Goal: Information Seeking & Learning: Learn about a topic

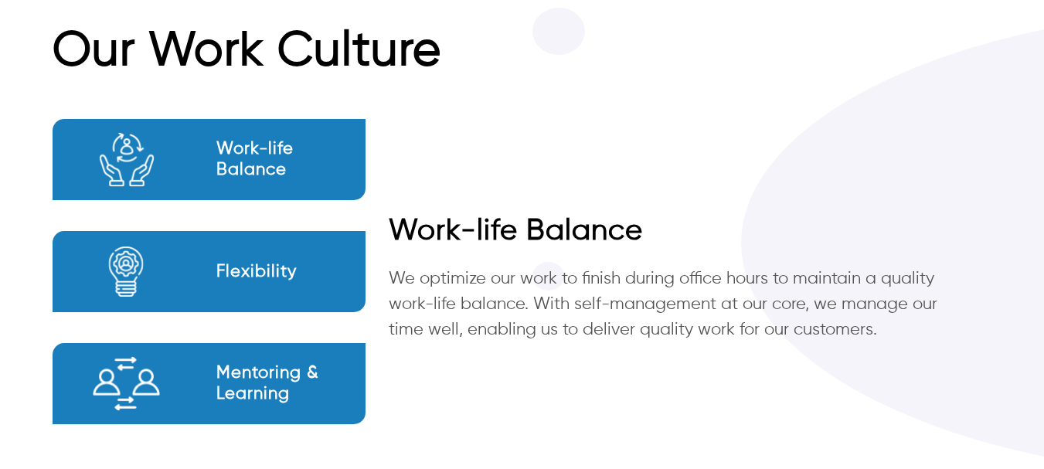
scroll to position [831, 0]
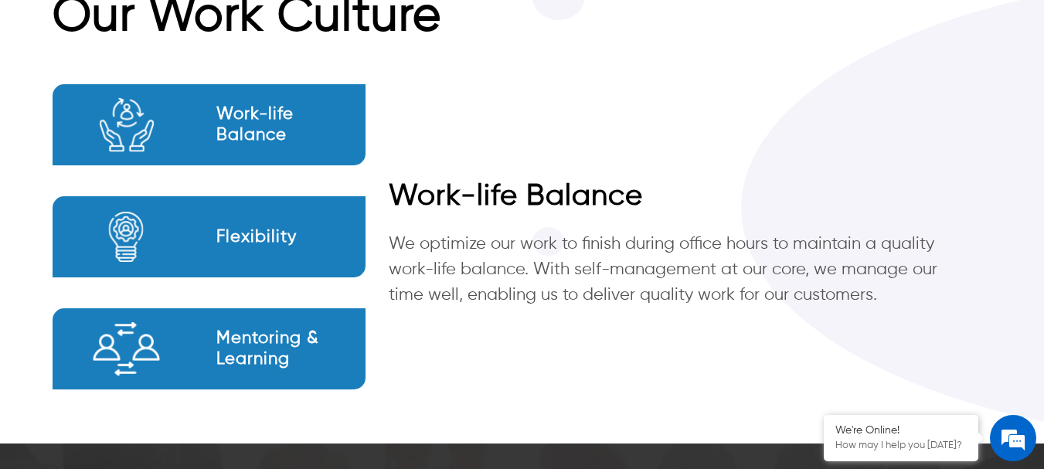
drag, startPoint x: 264, startPoint y: 138, endPoint x: 609, endPoint y: 190, distance: 349.3
click at [265, 138] on h2 "Work-life Balance" at bounding box center [290, 124] width 149 height 41
click at [202, 243] on div "Flexibility" at bounding box center [209, 236] width 313 height 81
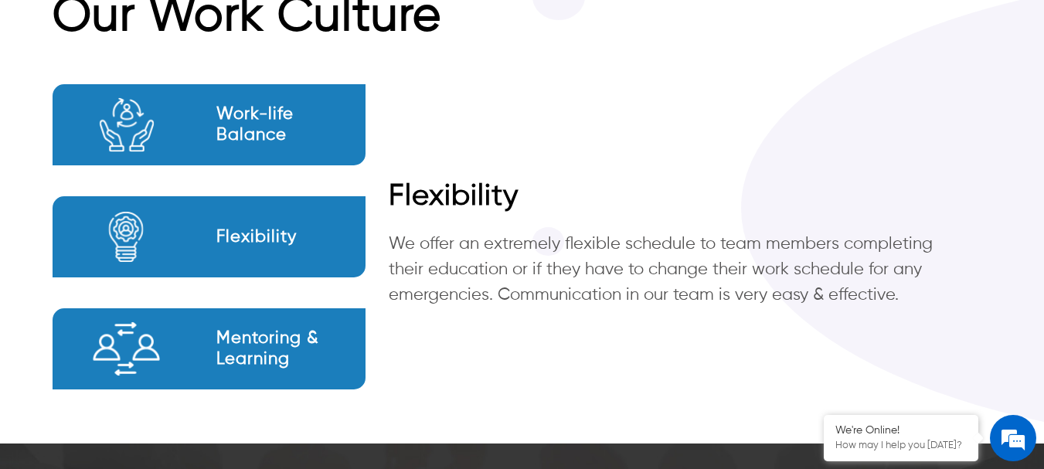
click at [235, 353] on h2 "Mentoring & Learning" at bounding box center [290, 348] width 149 height 41
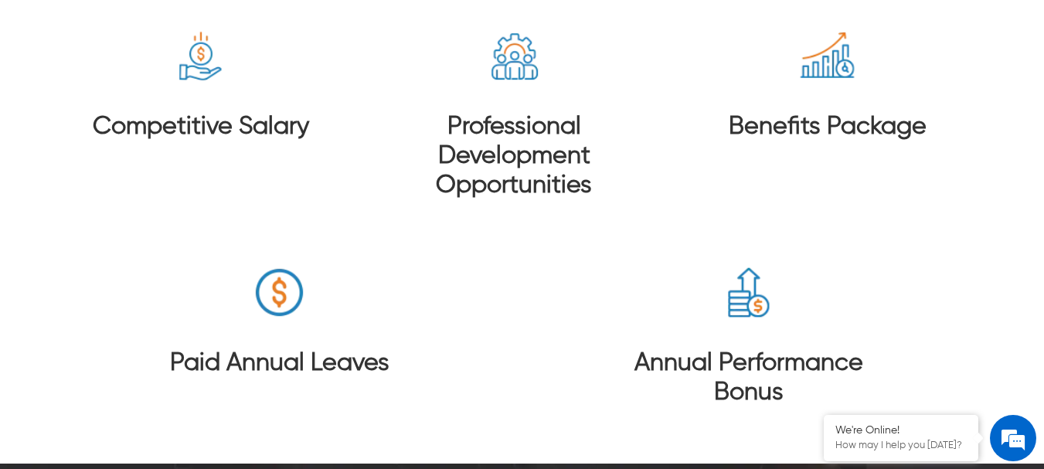
scroll to position [2831, 0]
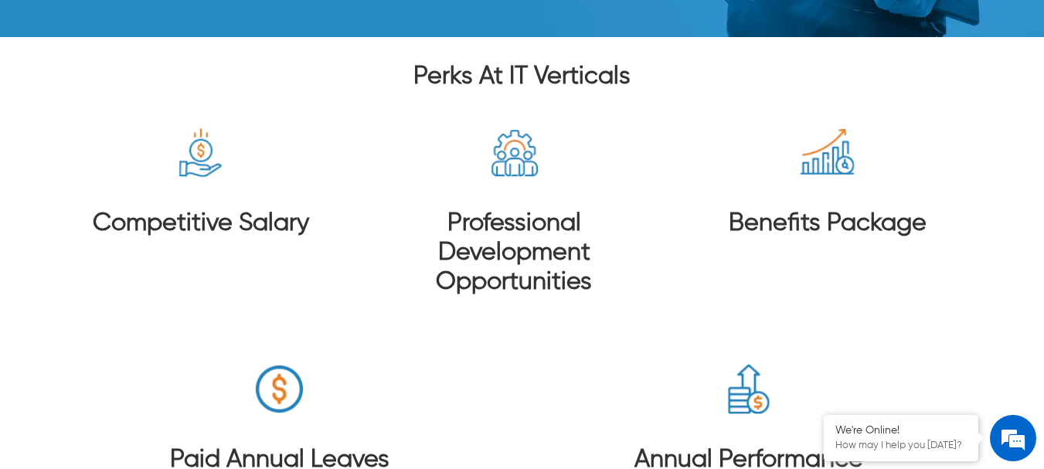
click at [837, 158] on img at bounding box center [827, 153] width 58 height 58
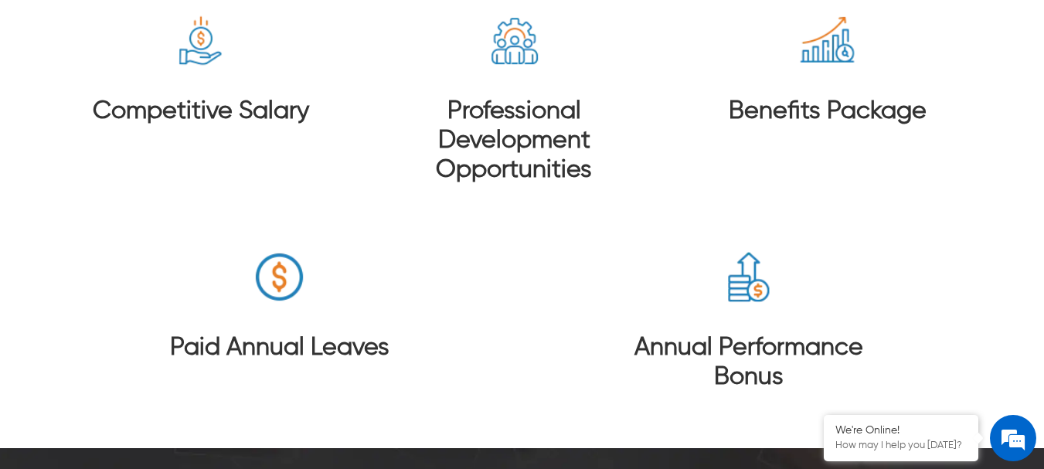
scroll to position [2952, 0]
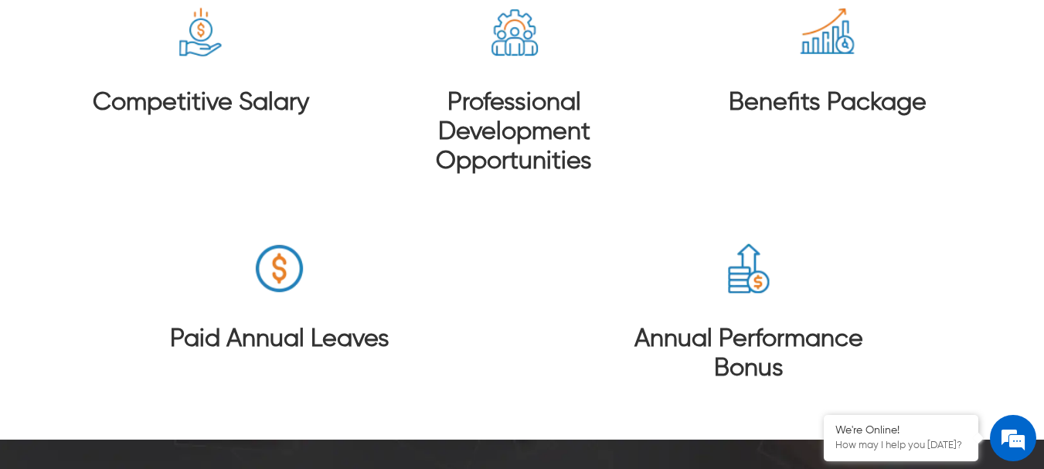
click at [753, 281] on img at bounding box center [749, 269] width 58 height 58
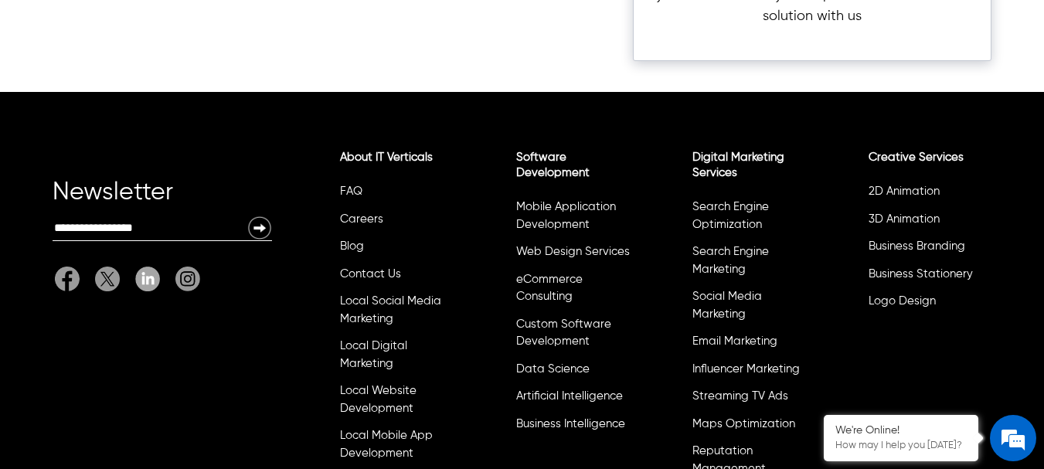
scroll to position [4416, 0]
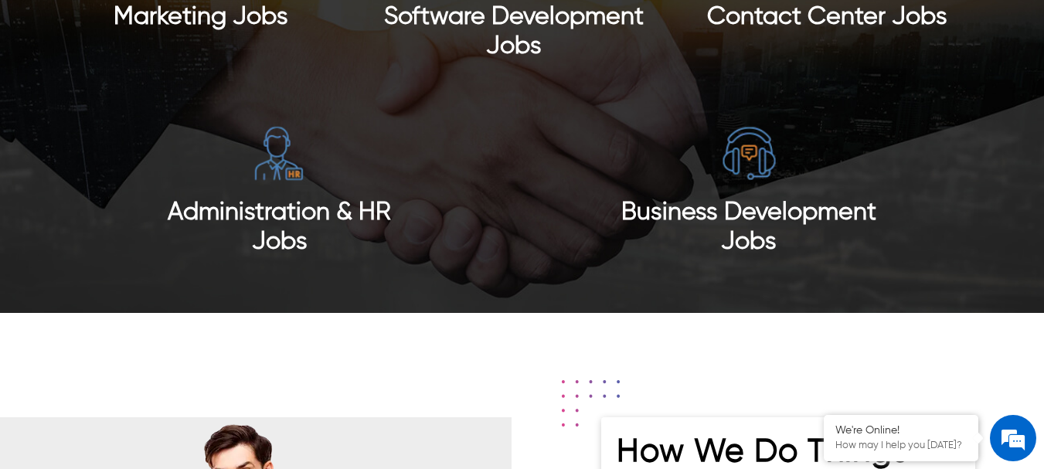
click at [300, 179] on img at bounding box center [279, 153] width 58 height 58
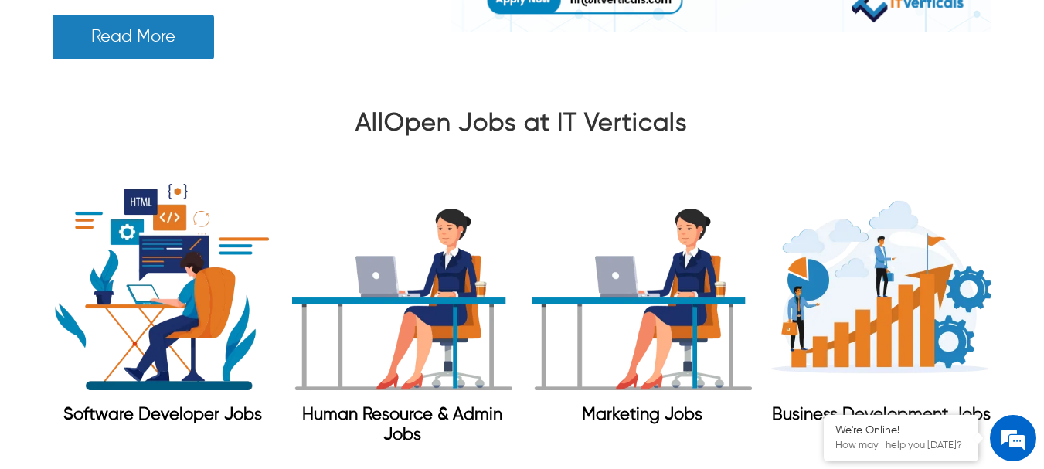
scroll to position [1900, 0]
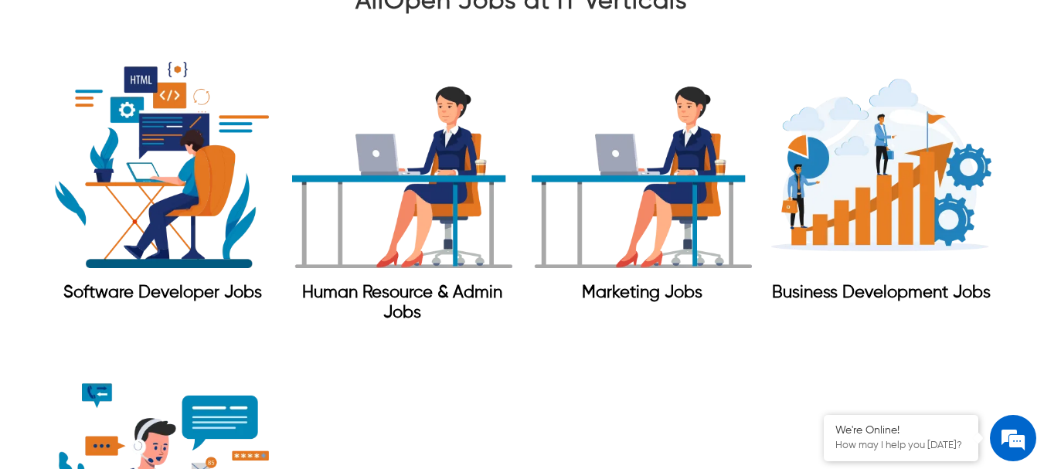
click at [654, 201] on img "Marketing Jobs" at bounding box center [642, 165] width 220 height 220
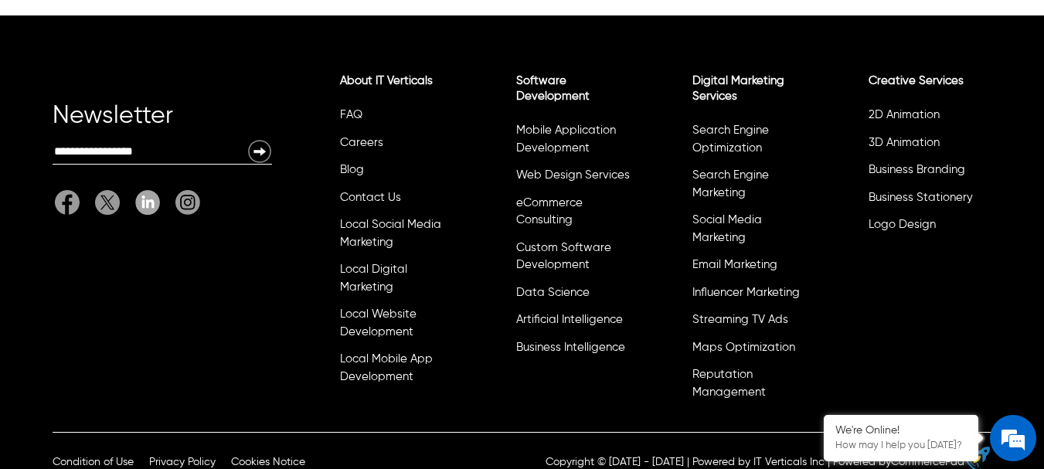
scroll to position [4416, 0]
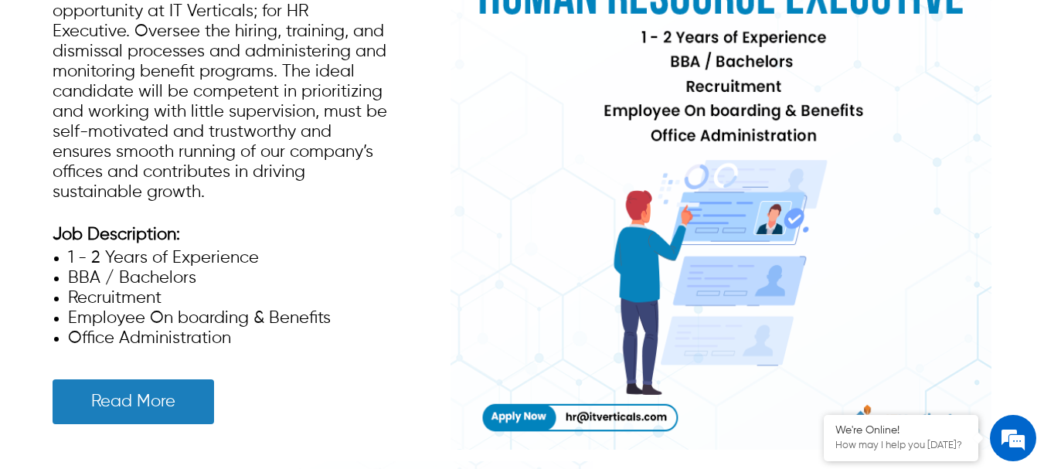
scroll to position [356, 0]
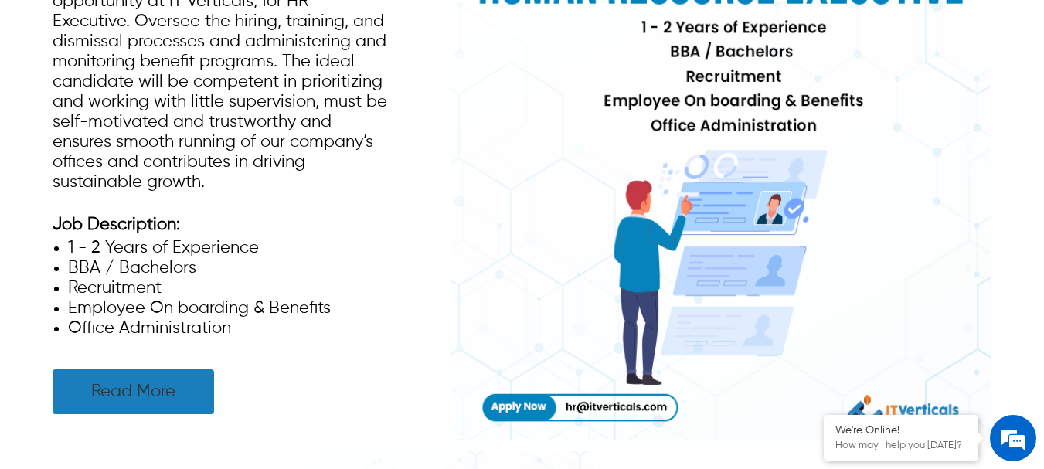
click at [141, 389] on link "Read More" at bounding box center [134, 391] width 162 height 45
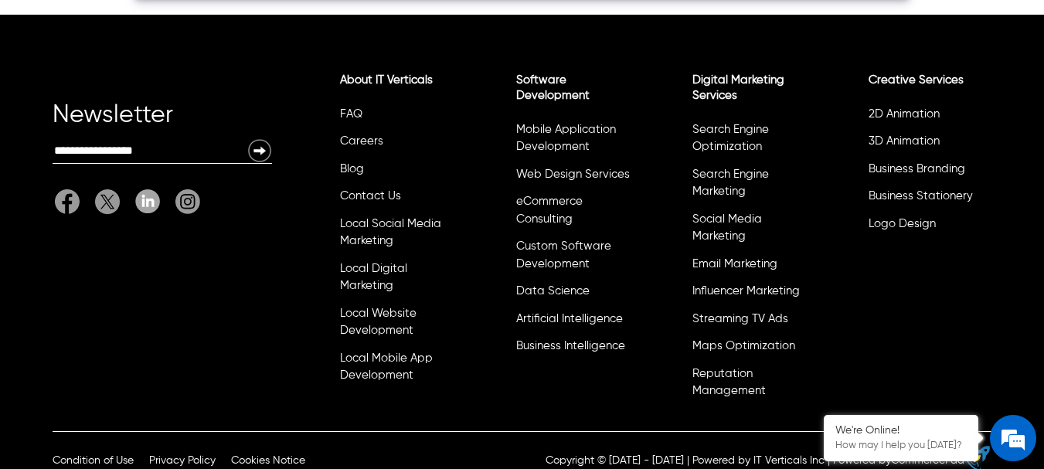
scroll to position [2025, 0]
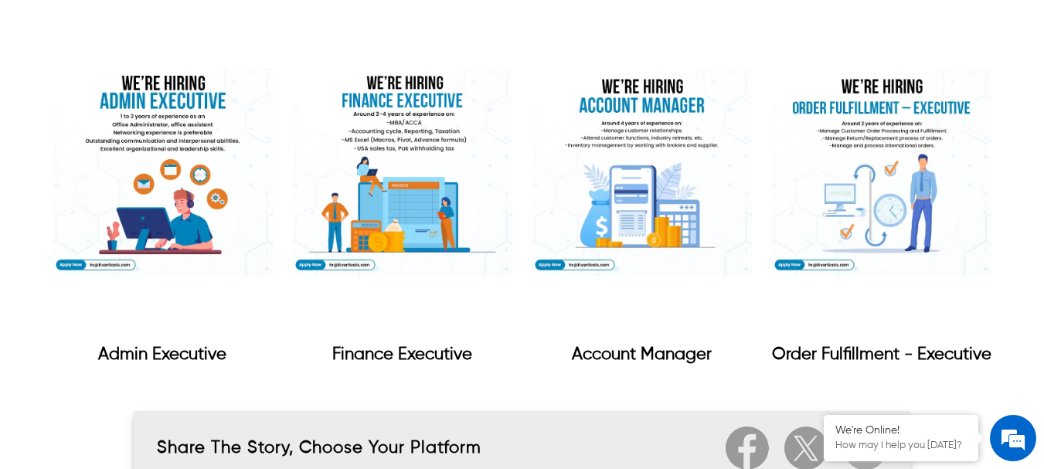
click at [648, 177] on img "Account Manager" at bounding box center [642, 172] width 220 height 329
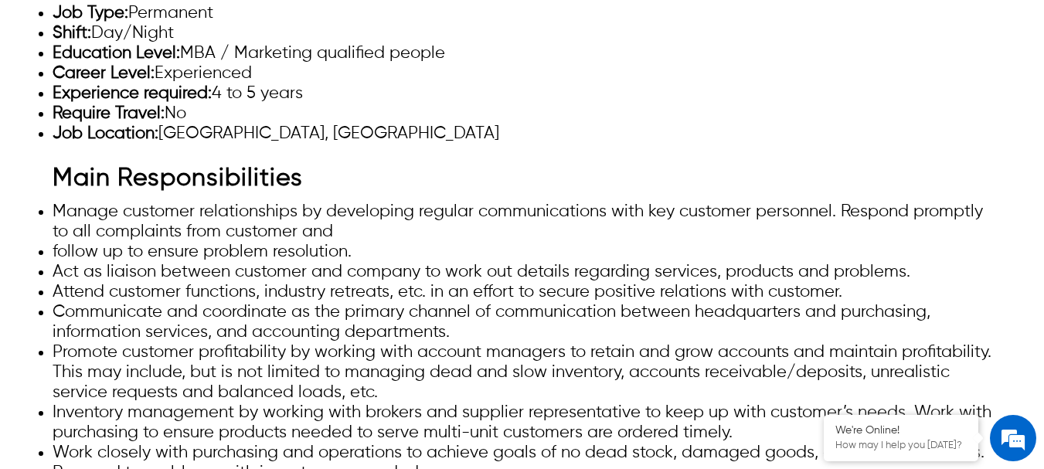
scroll to position [664, 0]
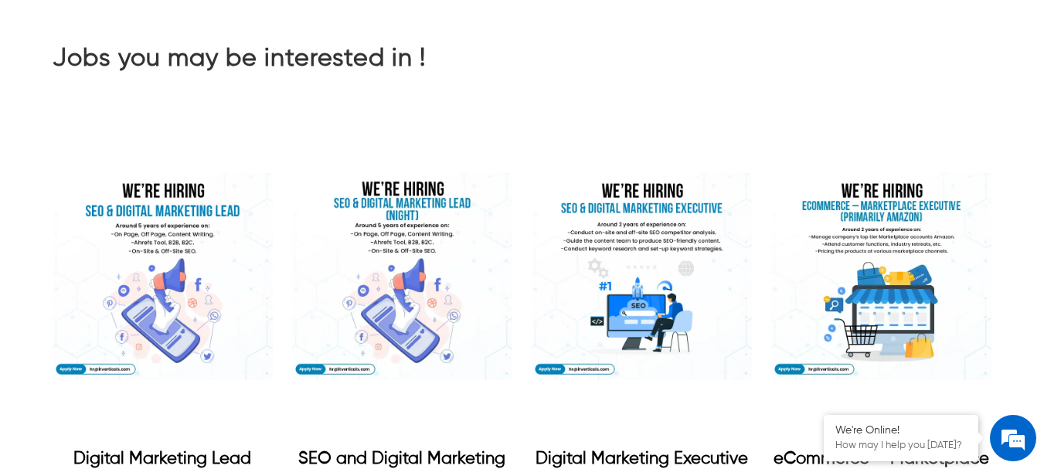
click at [418, 266] on img "SEO and Digital Marketing Lead (Night Shift)" at bounding box center [402, 276] width 220 height 329
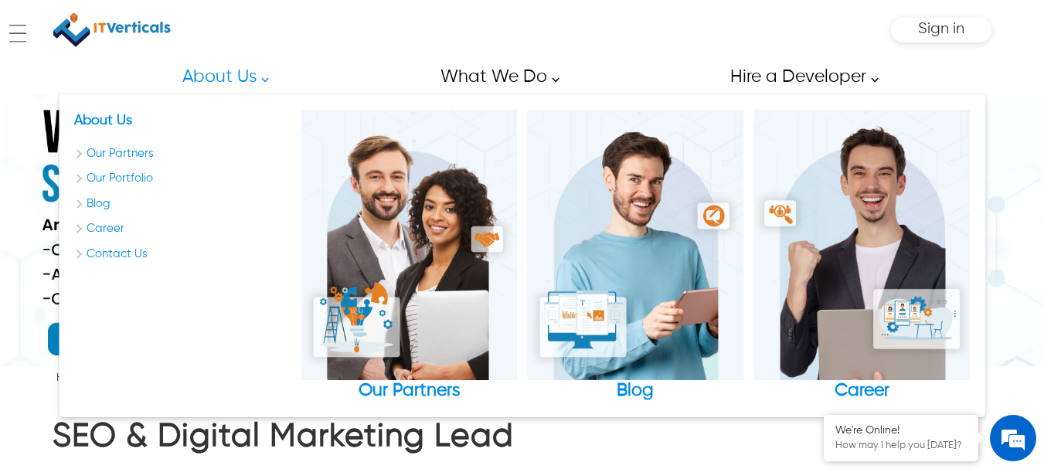
click at [214, 83] on link "About Us" at bounding box center [221, 77] width 113 height 35
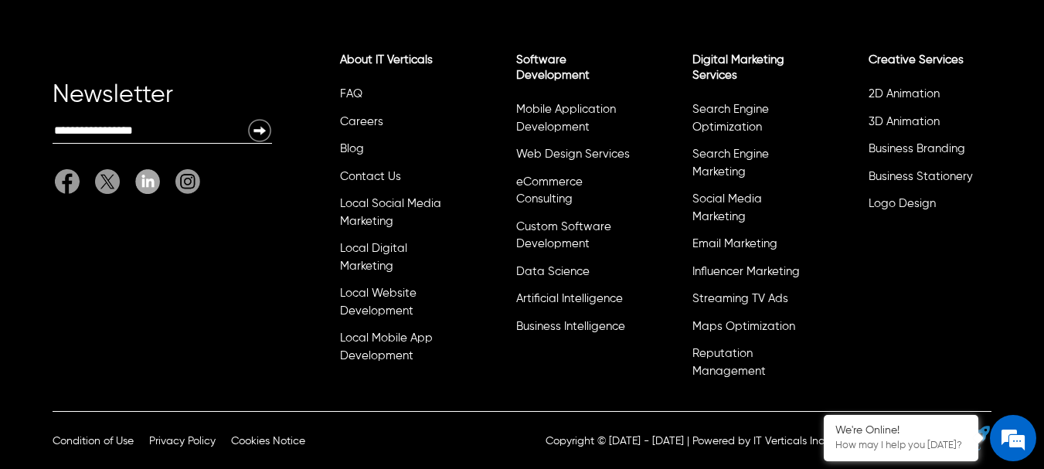
scroll to position [2066, 0]
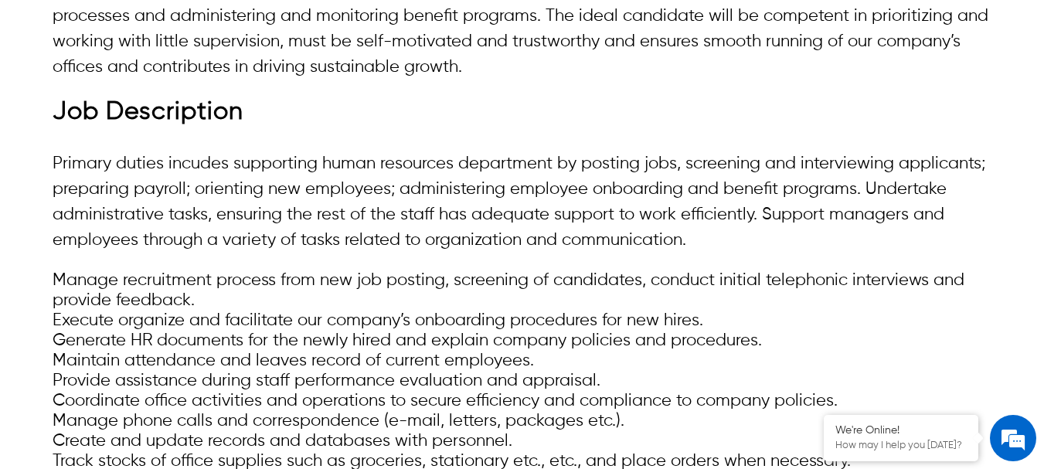
scroll to position [2511, 0]
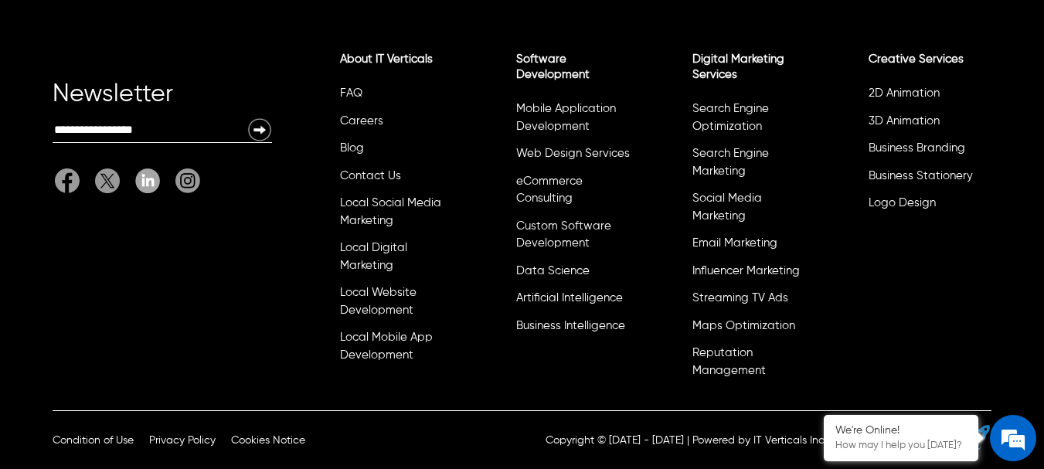
scroll to position [356, 0]
